Goal: Information Seeking & Learning: Learn about a topic

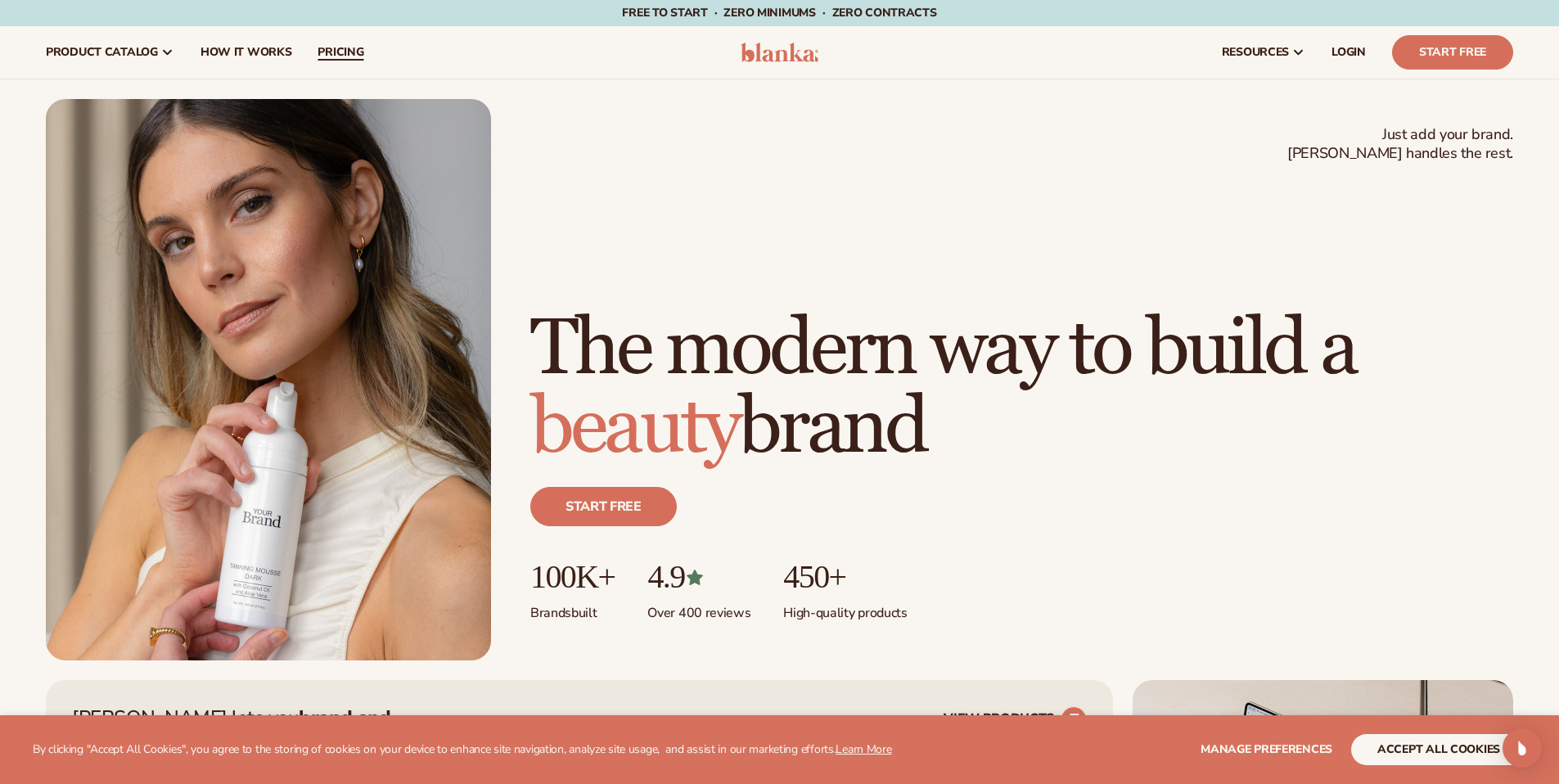
click at [328, 53] on span "pricing" at bounding box center [341, 53] width 46 height 13
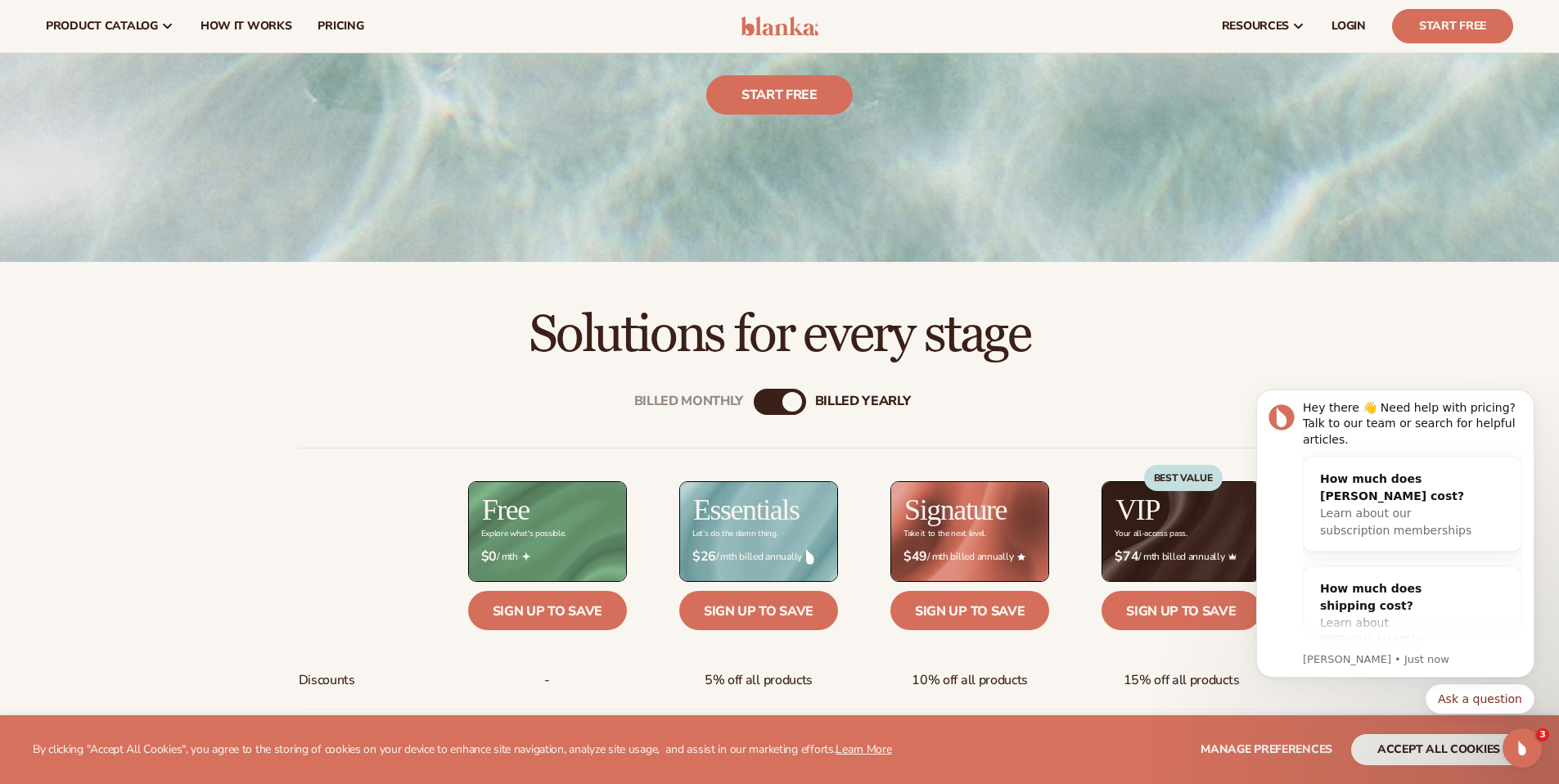
scroll to position [378, 0]
click at [796, 397] on div "billed Yearly" at bounding box center [792, 402] width 20 height 20
click at [788, 401] on div "billed Yearly" at bounding box center [792, 402] width 20 height 20
click at [785, 402] on div "billed Yearly" at bounding box center [792, 402] width 20 height 20
click at [779, 411] on div "Billed Monthly billed Yearly" at bounding box center [780, 402] width 53 height 26
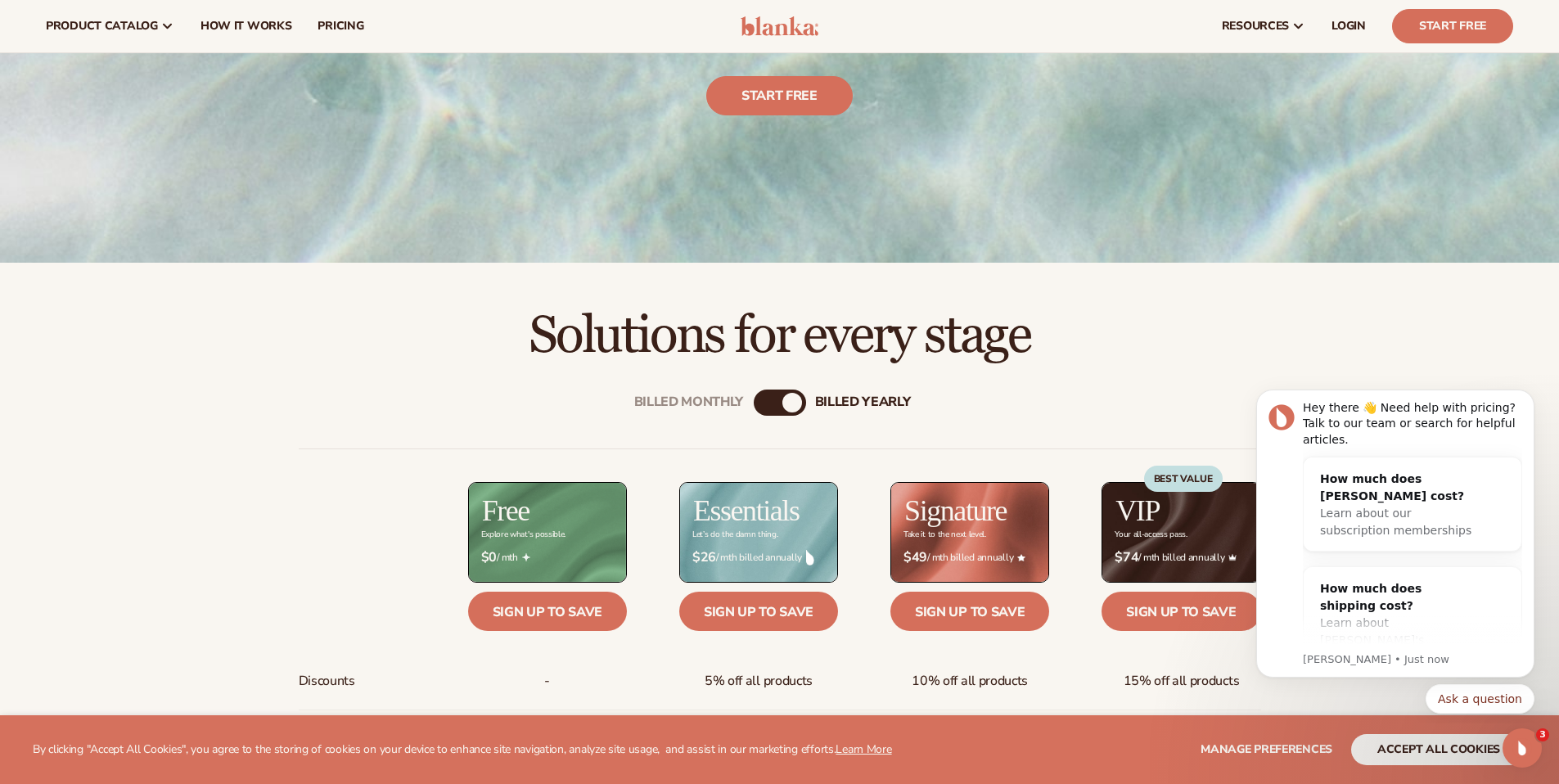
click at [790, 406] on div "billed Yearly" at bounding box center [792, 402] width 20 height 20
drag, startPoint x: 1529, startPoint y: 397, endPoint x: 2749, endPoint y: 772, distance: 1276.3
click at [1529, 397] on icon "Dismiss notification" at bounding box center [1529, 393] width 9 height 9
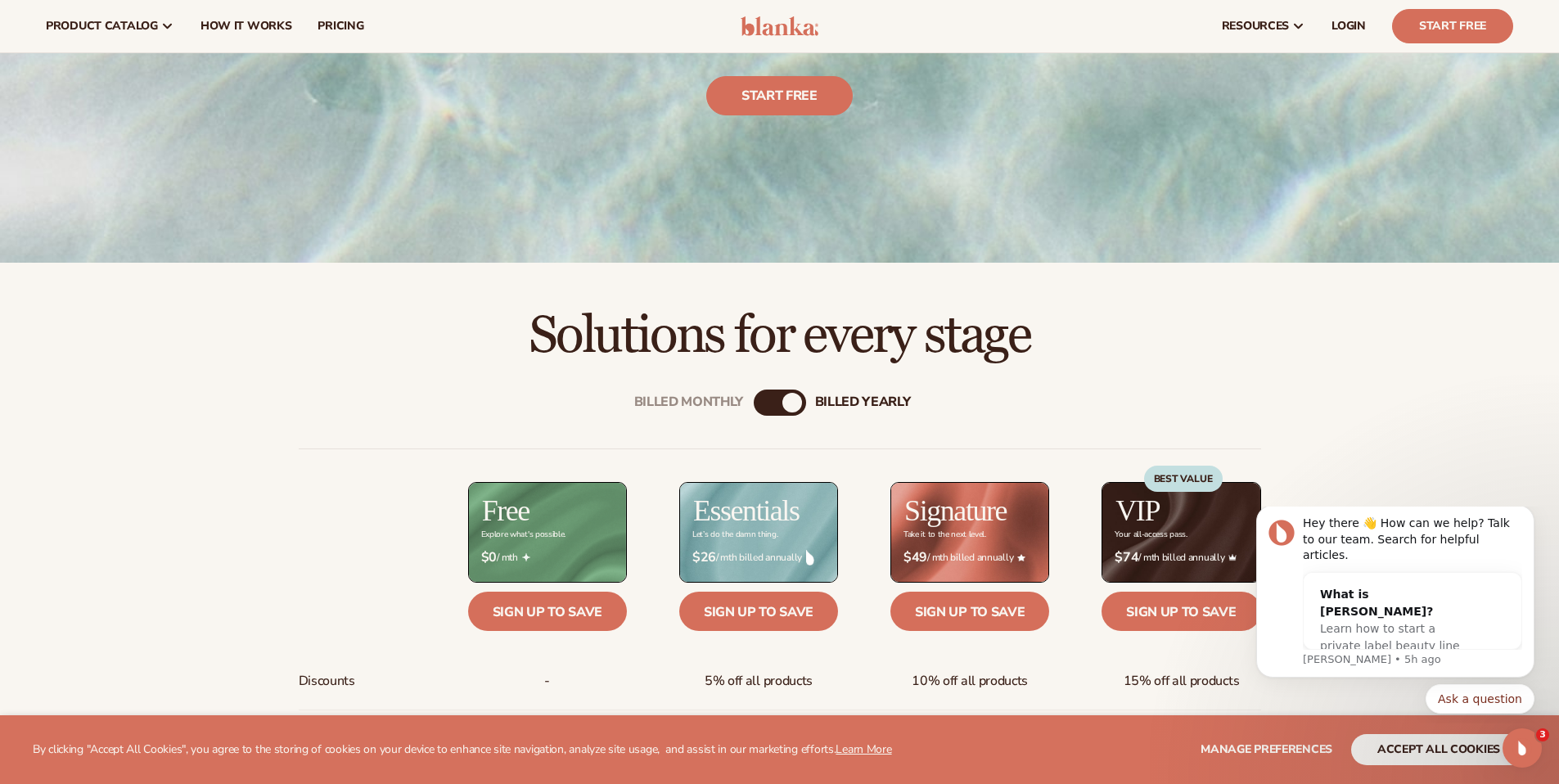
click at [773, 401] on div "Billed Monthly billed Yearly" at bounding box center [780, 402] width 53 height 26
click at [790, 403] on div "billed Yearly" at bounding box center [792, 402] width 20 height 20
click at [790, 404] on div "billed Yearly" at bounding box center [792, 402] width 20 height 20
drag, startPoint x: 794, startPoint y: 405, endPoint x: 729, endPoint y: 406, distance: 65.0
click at [754, 406] on div "Billed Monthly billed Yearly" at bounding box center [780, 402] width 53 height 26
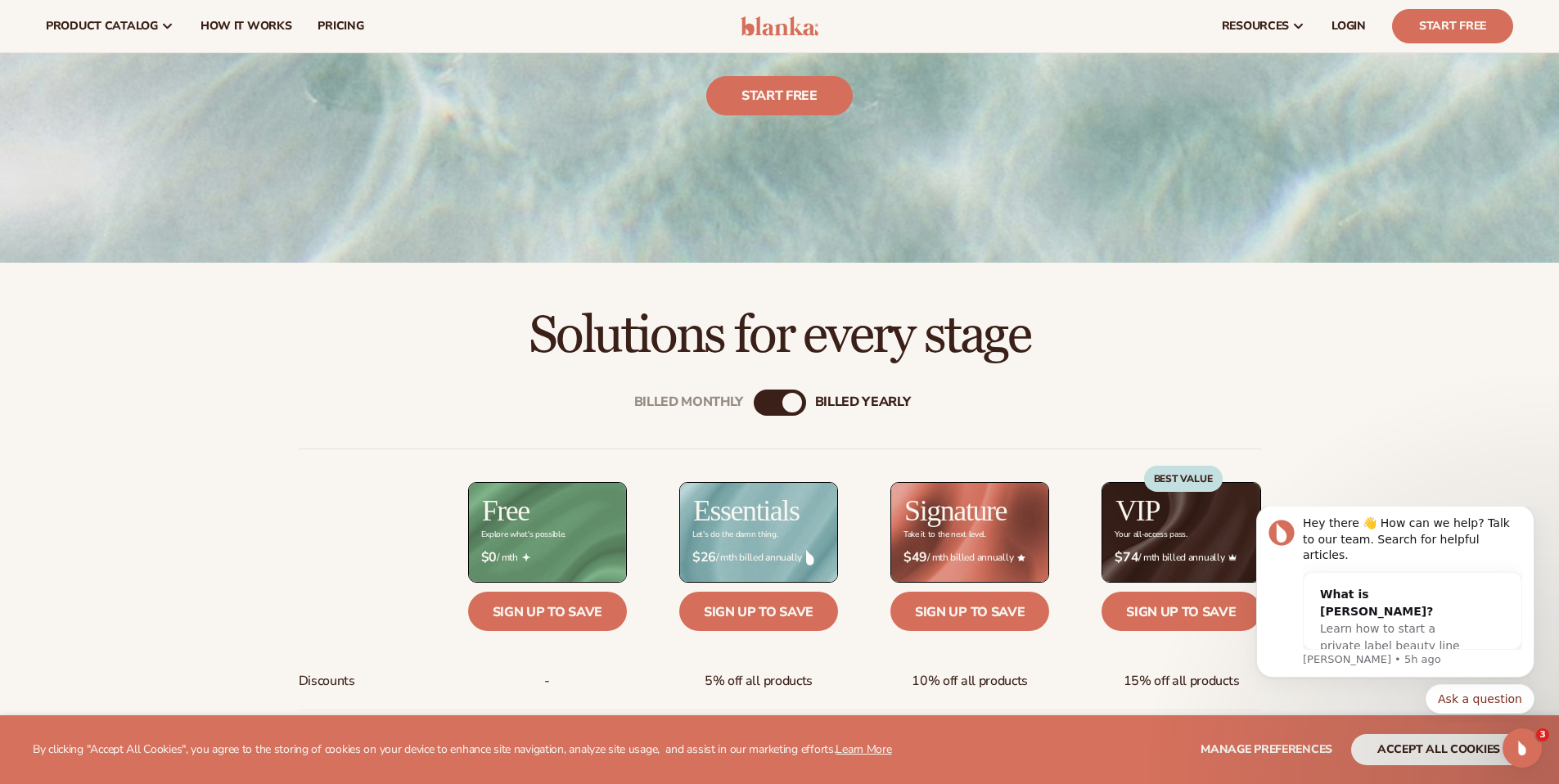
click at [819, 397] on div "billed Yearly" at bounding box center [863, 401] width 96 height 16
click at [691, 402] on div "Billed Monthly" at bounding box center [689, 401] width 110 height 16
click at [832, 408] on div "billed Yearly" at bounding box center [863, 401] width 96 height 16
click at [683, 401] on div "Billed Monthly" at bounding box center [689, 401] width 110 height 16
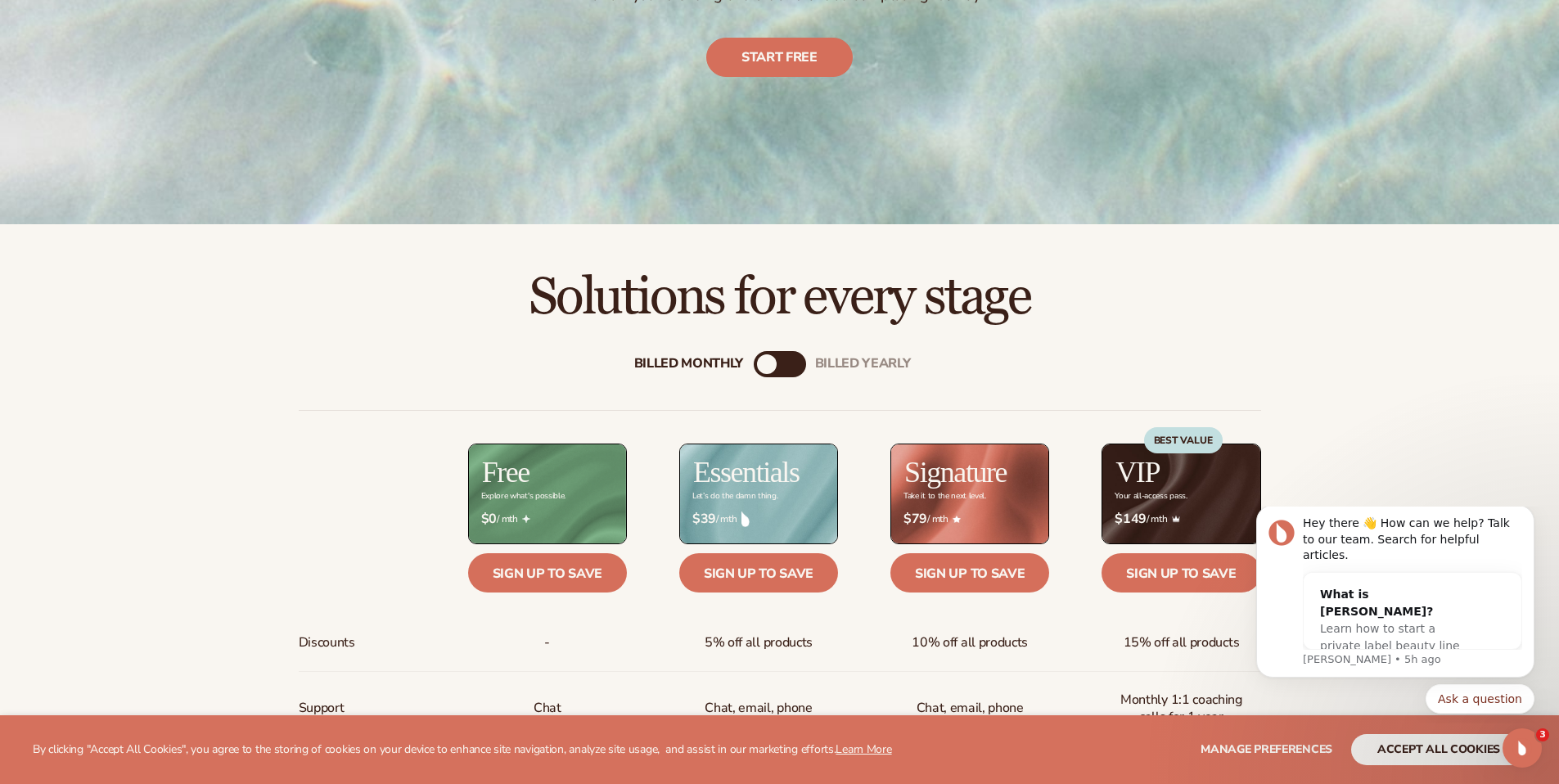
scroll to position [473, 0]
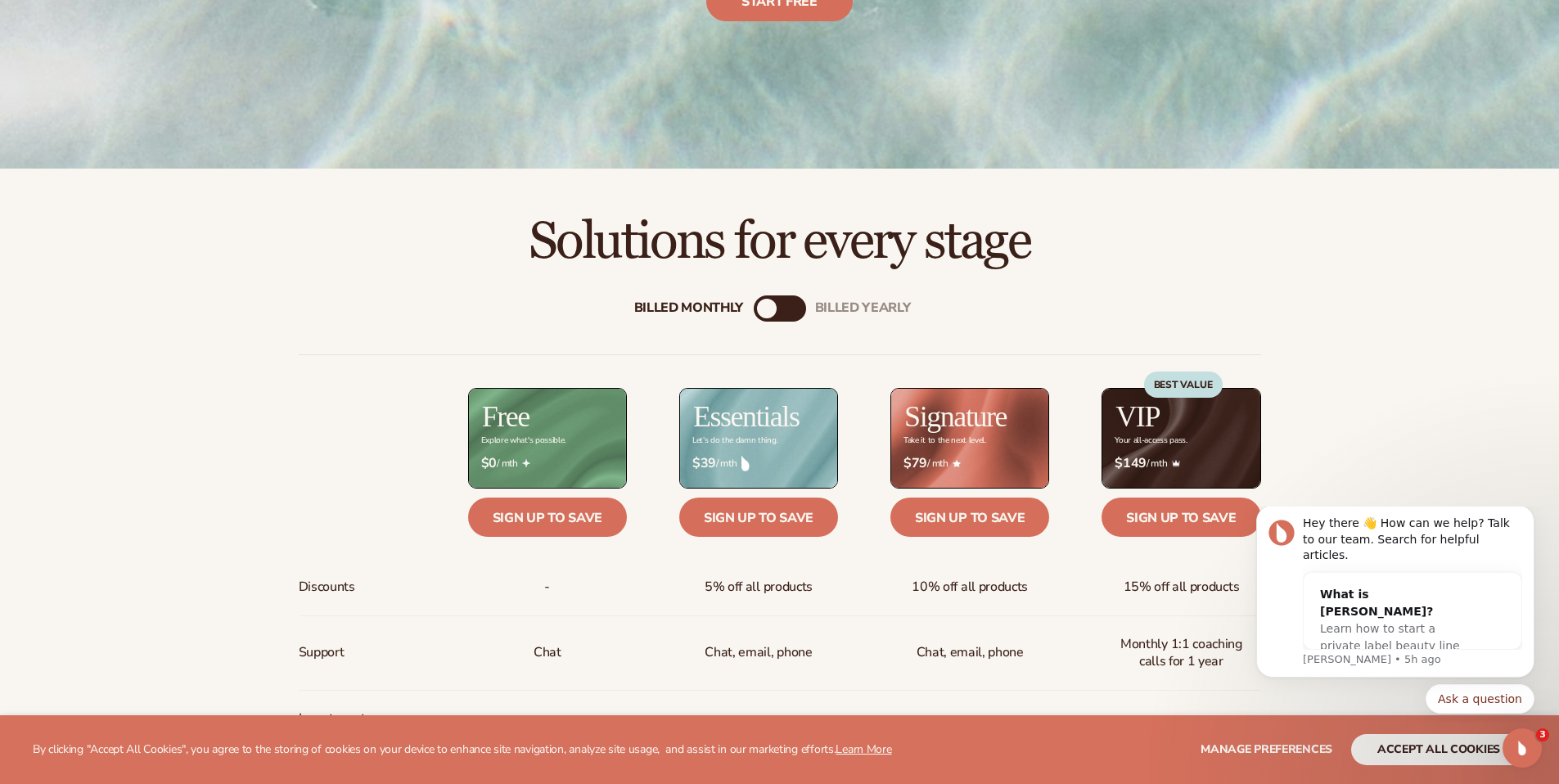
click at [843, 303] on div "billed Yearly" at bounding box center [863, 308] width 96 height 16
click at [704, 300] on div "Billed Monthly" at bounding box center [689, 308] width 110 height 16
click at [876, 301] on div "billed Yearly" at bounding box center [863, 308] width 96 height 16
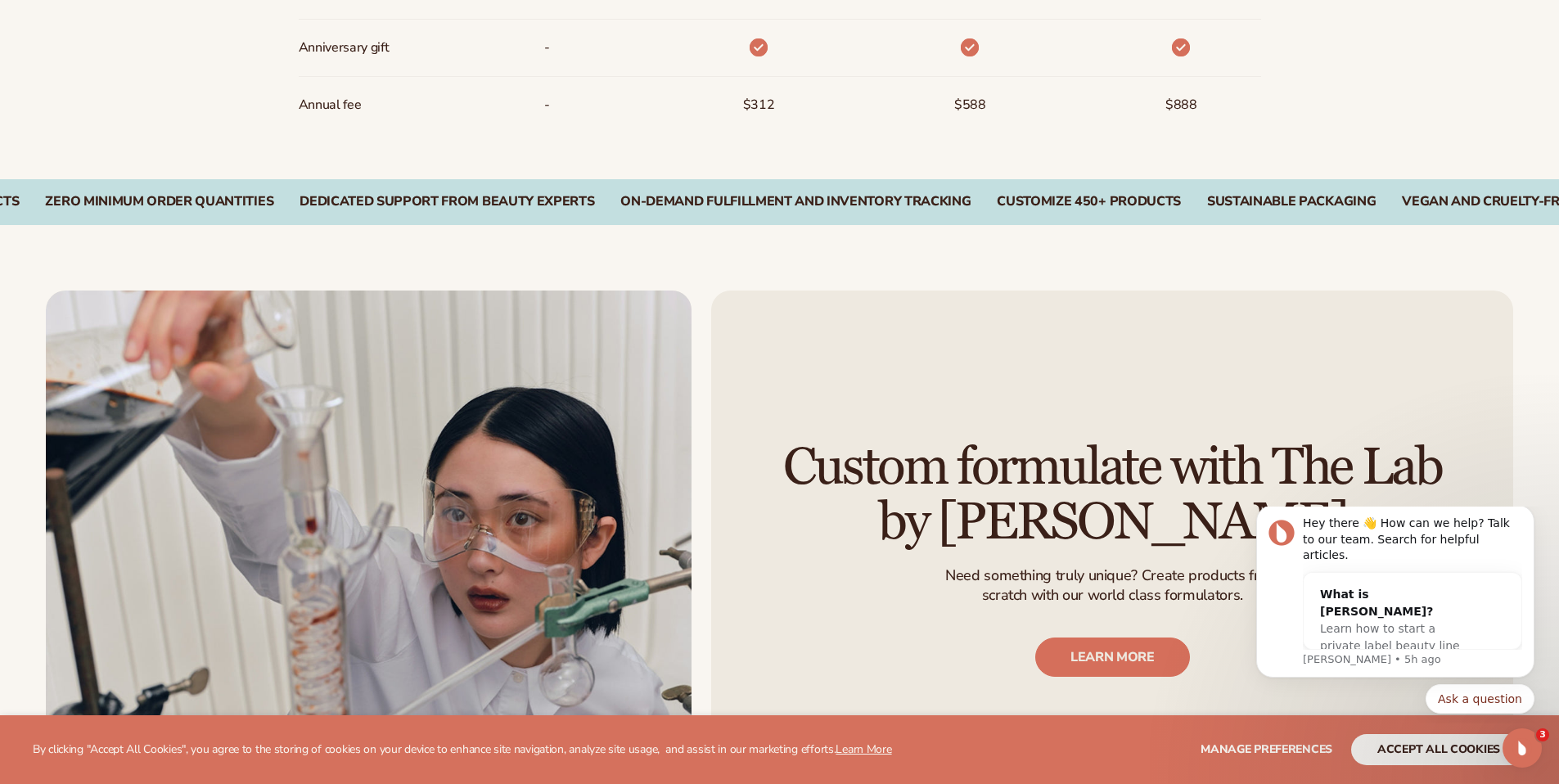
scroll to position [1930, 0]
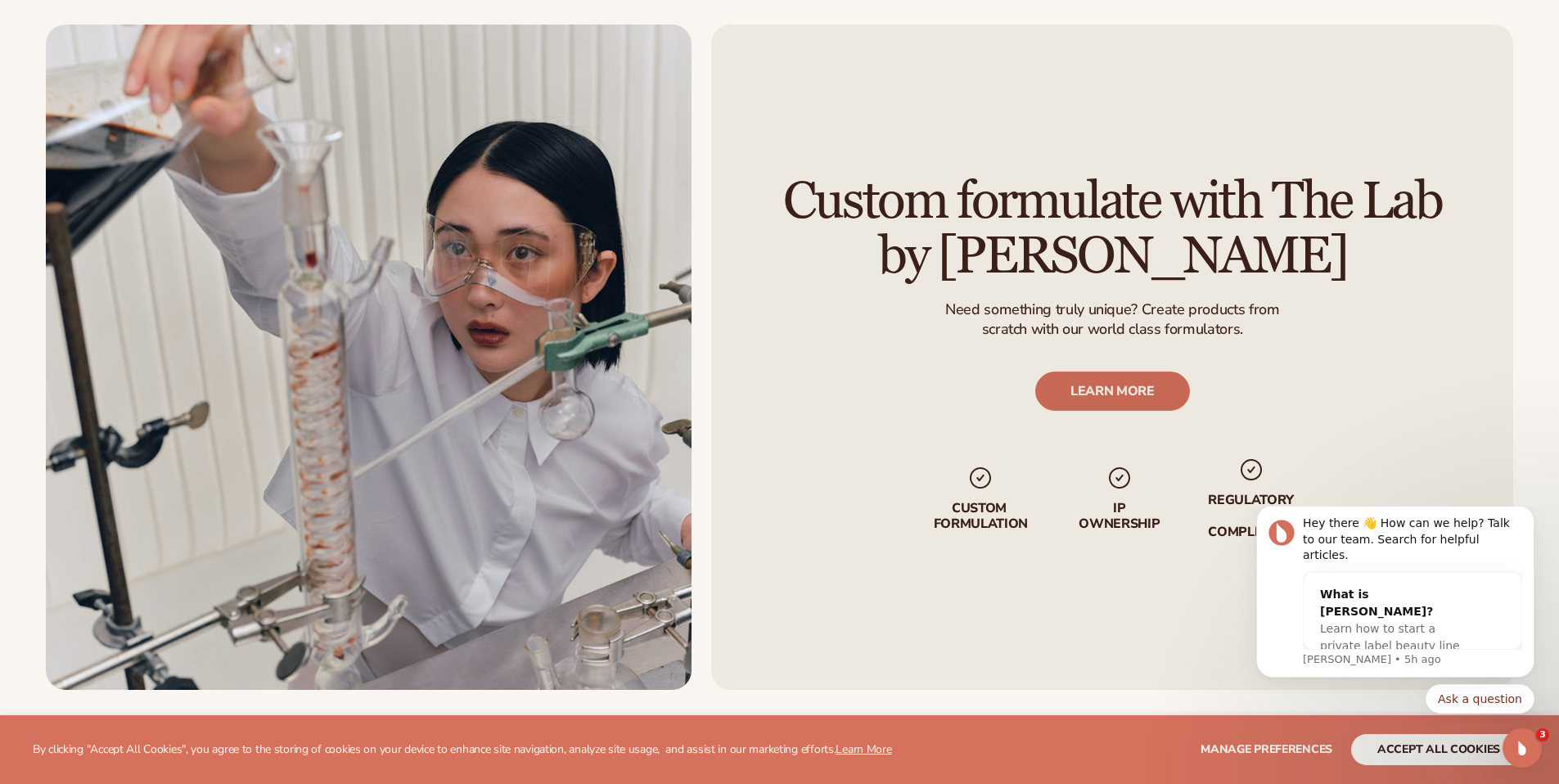
click at [1085, 392] on link "LEARN MORE" at bounding box center [1112, 392] width 154 height 39
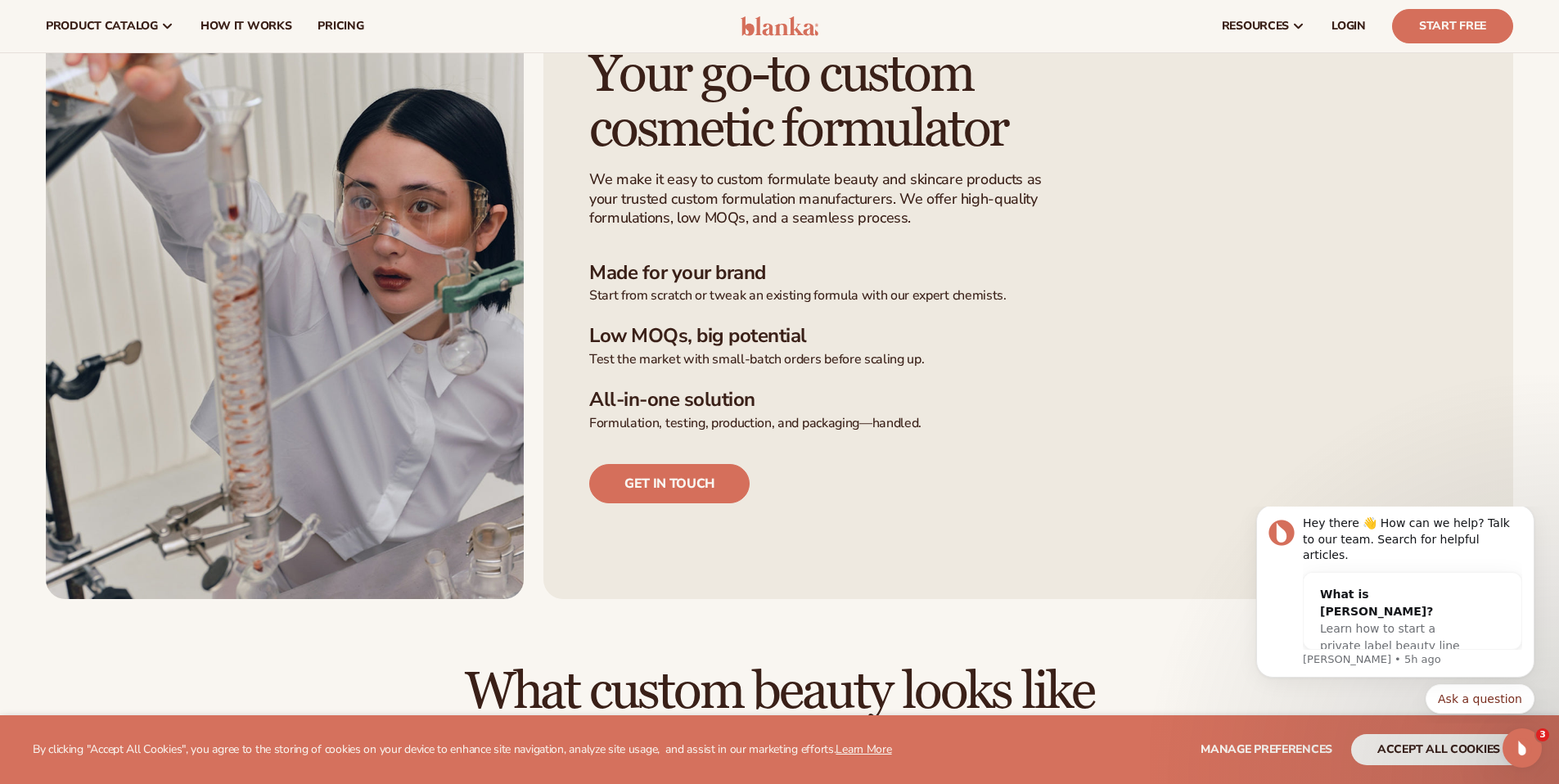
scroll to position [454, 0]
